Goal: Obtain resource: Download file/media

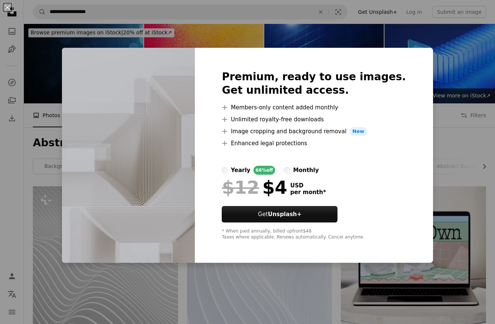
scroll to position [1294, 0]
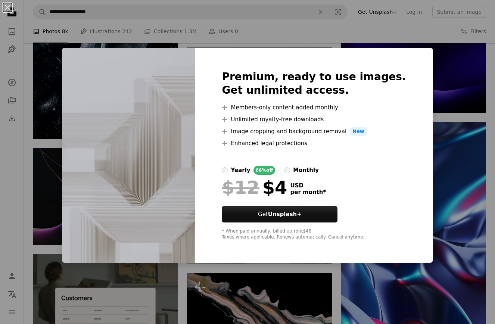
click at [362, 30] on div "An X shape Premium, ready to use images. Get unlimited access. A plus sign Memb…" at bounding box center [247, 162] width 495 height 324
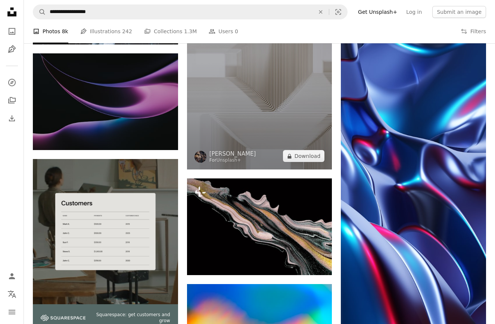
scroll to position [1384, 0]
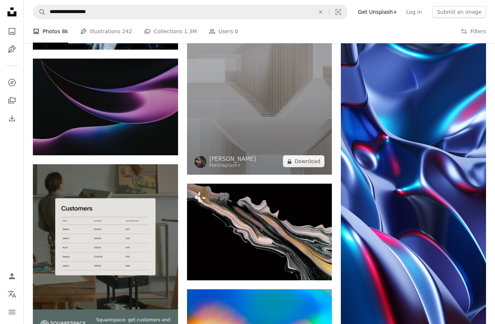
click at [234, 107] on img at bounding box center [259, 66] width 145 height 218
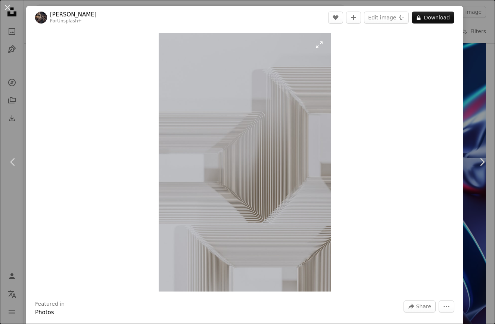
click at [322, 47] on img "Zoom in on this image" at bounding box center [245, 162] width 172 height 259
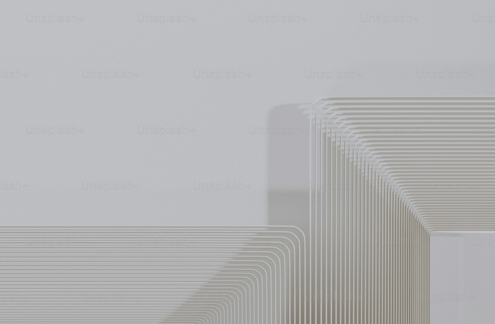
scroll to position [210, 0]
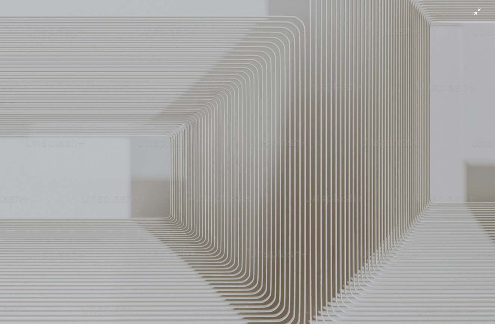
click at [480, 17] on img "Zoom out on this image" at bounding box center [248, 161] width 496 height 743
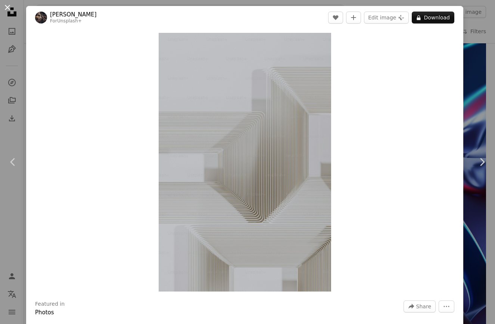
click at [10, 9] on button "An X shape" at bounding box center [7, 7] width 9 height 9
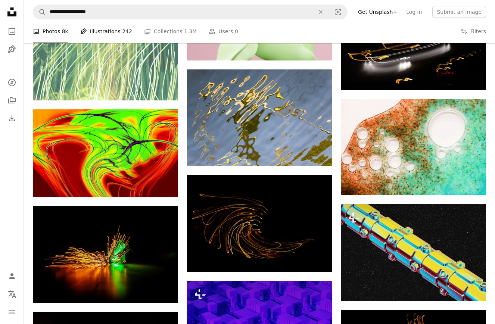
scroll to position [47862, 0]
